Goal: Task Accomplishment & Management: Manage account settings

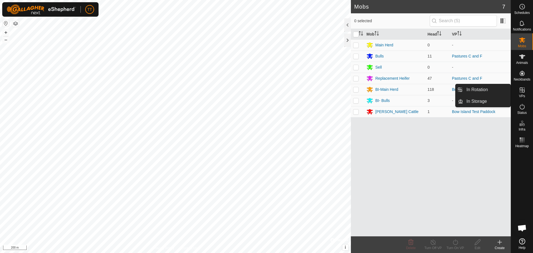
click at [522, 91] on icon at bounding box center [522, 89] width 5 height 5
click at [492, 89] on link "In Rotation" at bounding box center [486, 89] width 47 height 11
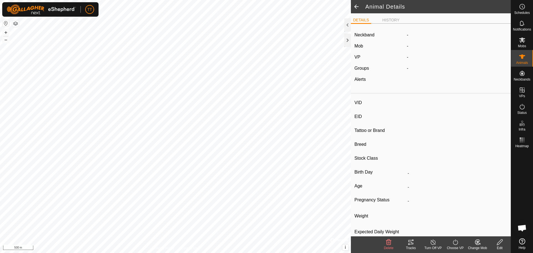
type input "177"
type input "124000179564978"
type input "77"
type input "Angus Cross"
type input "-"
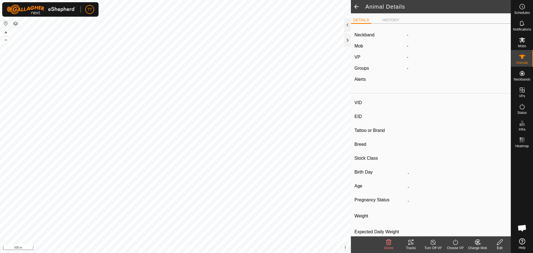
type input "01/2019"
type input "6 years 9 months"
type input "0 kg"
type input "-"
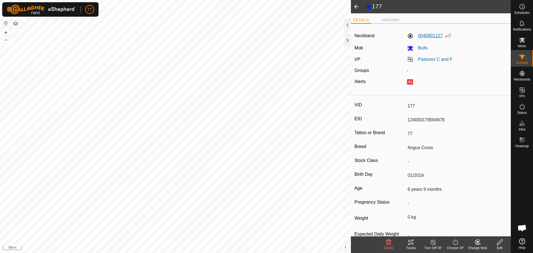
click at [435, 36] on label "0040901127" at bounding box center [425, 35] width 36 height 7
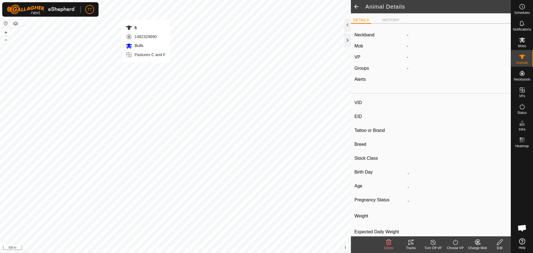
type input "5"
type input "124000192476682"
type input "77"
type input "Angus Cross"
type input "Bull"
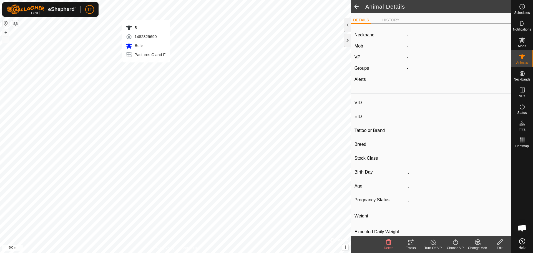
type input "01/2021"
type input "4 years 9 months"
type input "0 kg"
type input "-"
